Goal: Find specific page/section: Find specific page/section

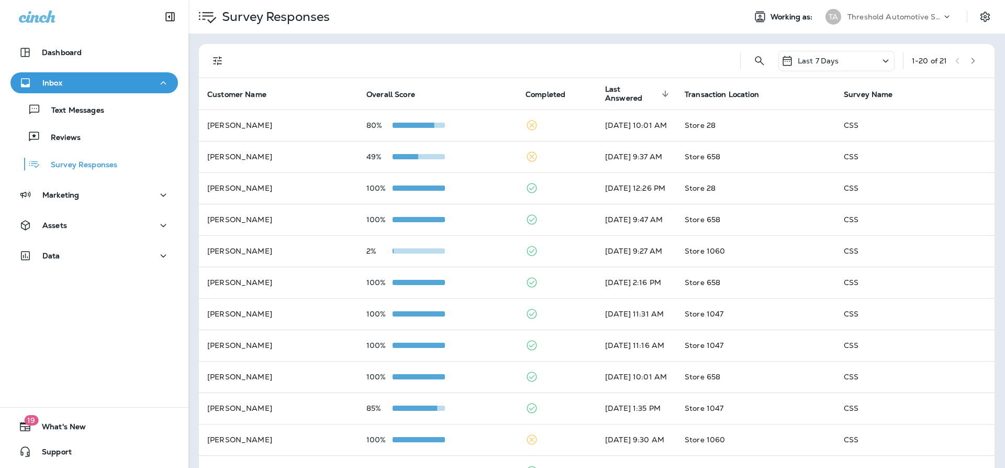
scroll to position [209, 0]
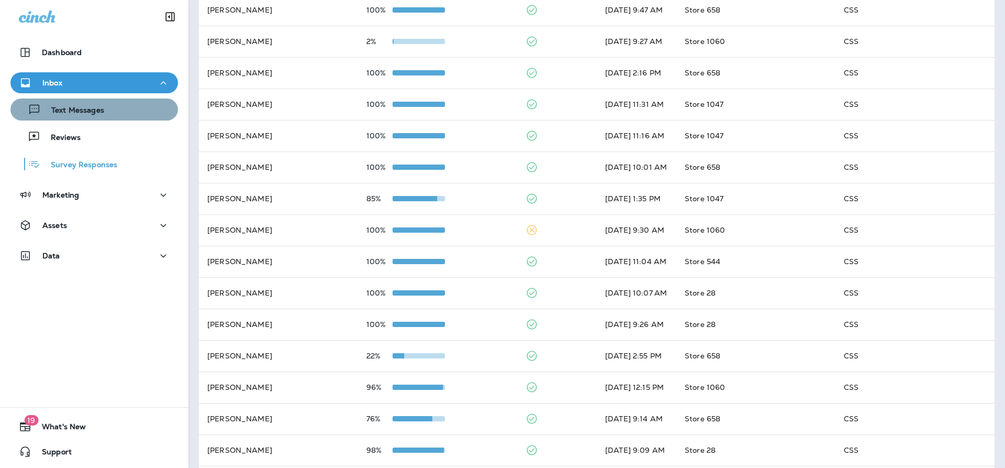
click at [93, 118] on button "Text Messages" at bounding box center [94, 109] width 168 height 22
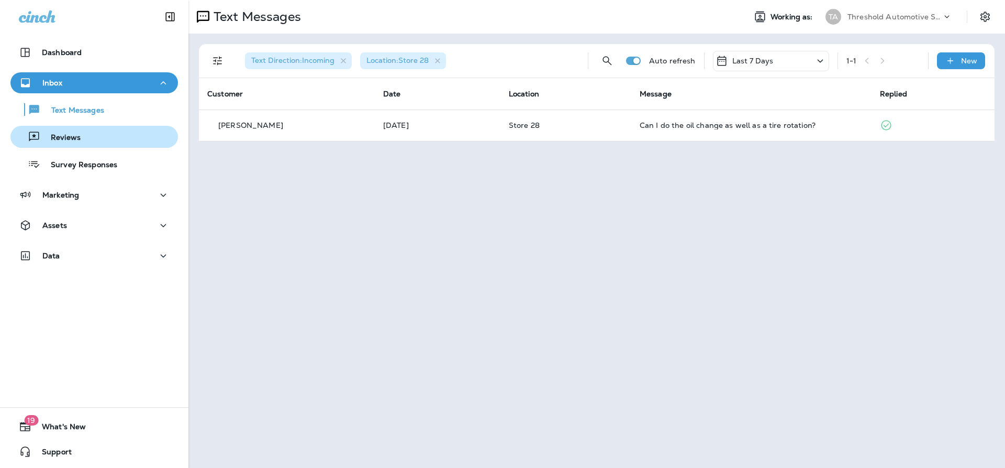
click at [94, 143] on div "Reviews" at bounding box center [94, 137] width 159 height 16
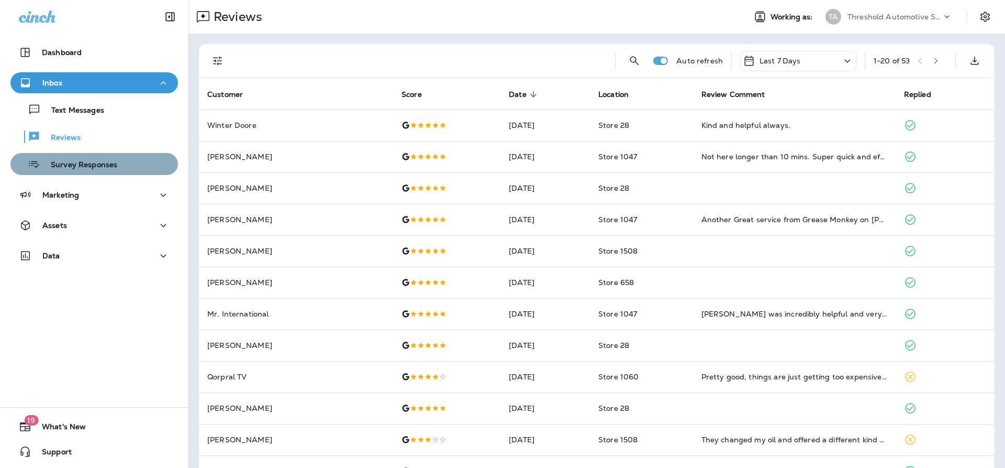
click at [121, 159] on div "Survey Responses" at bounding box center [94, 164] width 159 height 16
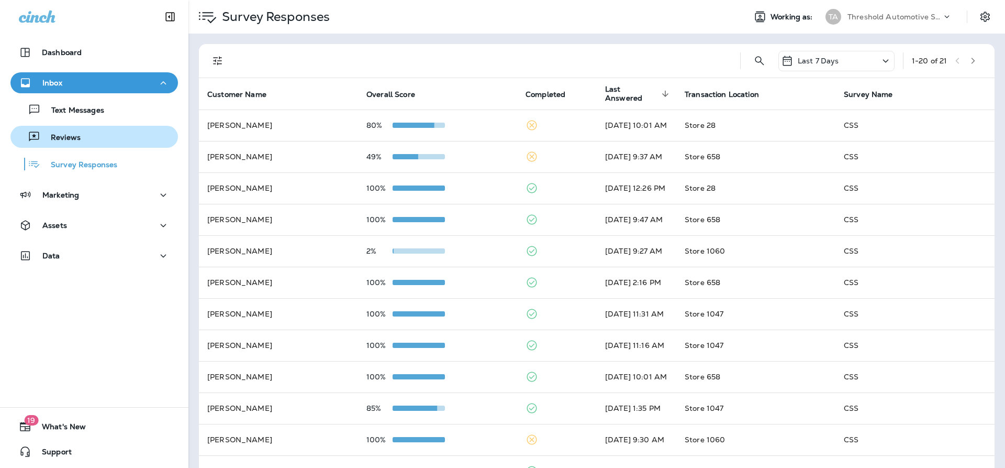
click at [108, 142] on div "Reviews" at bounding box center [94, 137] width 159 height 16
